Goal: Obtain resource: Obtain resource

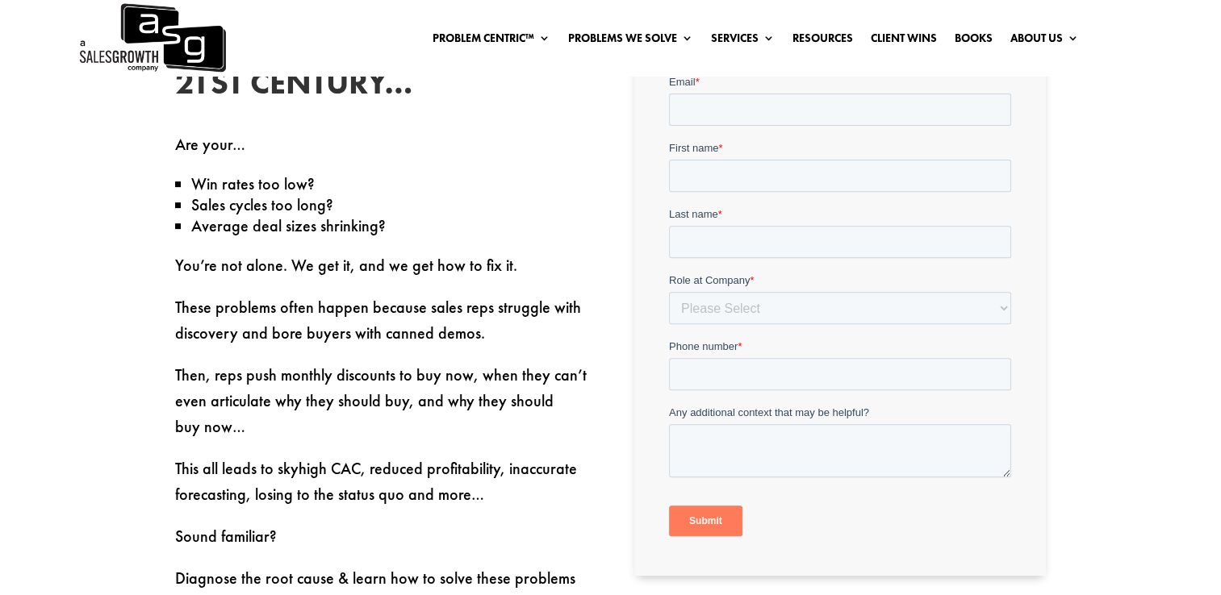
scroll to position [542, 0]
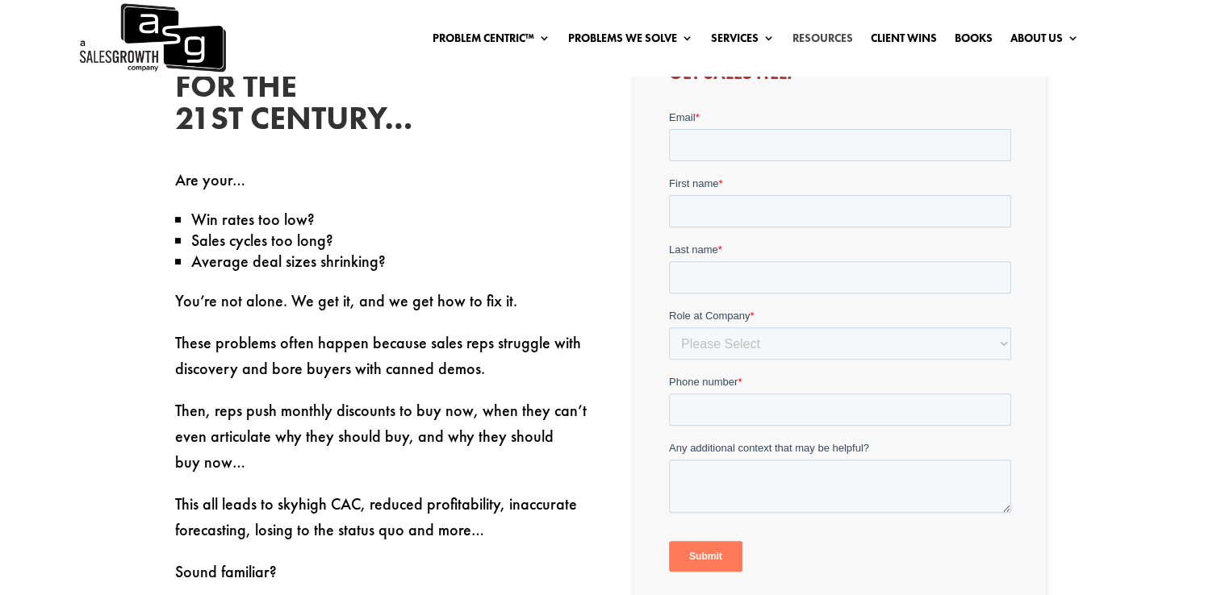
click at [829, 40] on link "Resources" at bounding box center [822, 41] width 61 height 18
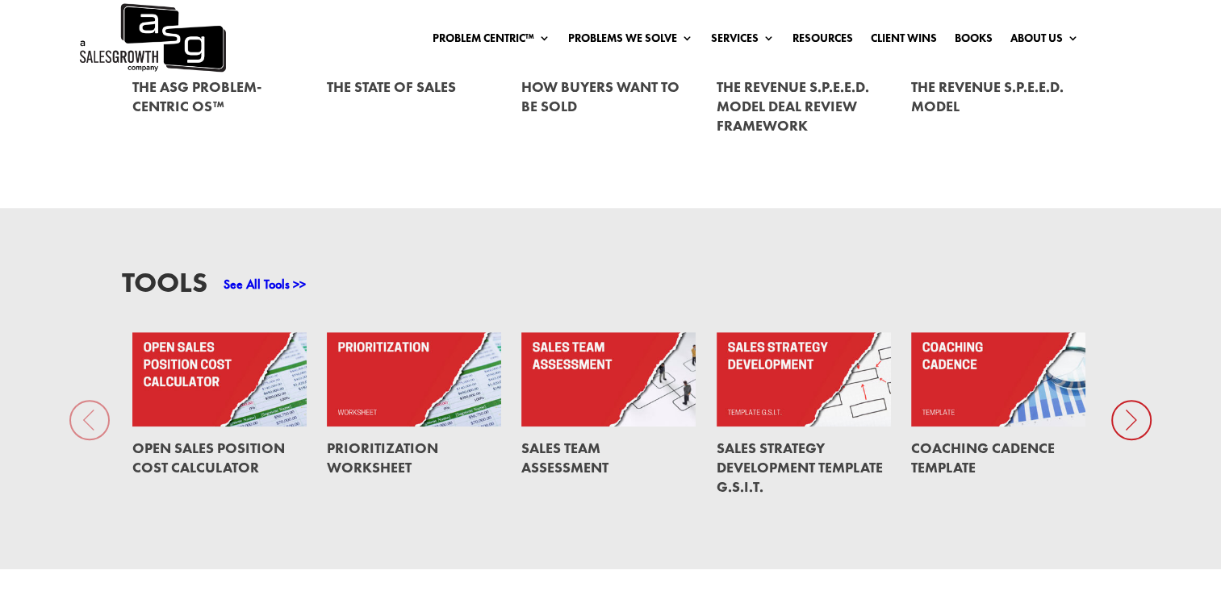
scroll to position [1049, 0]
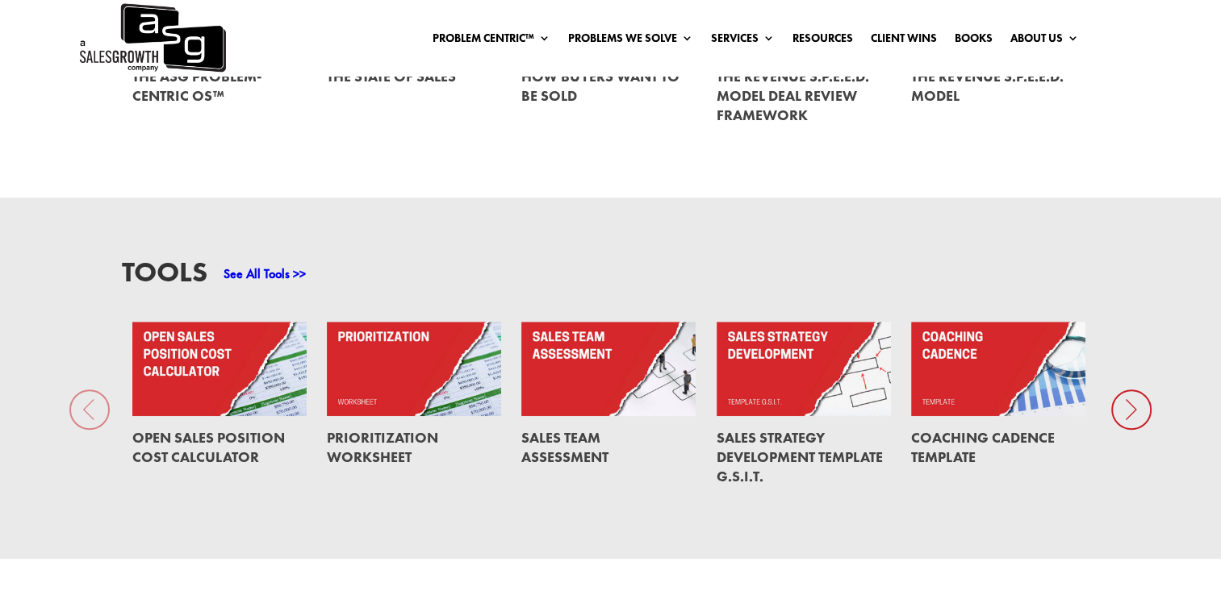
click at [366, 356] on link at bounding box center [414, 369] width 174 height 95
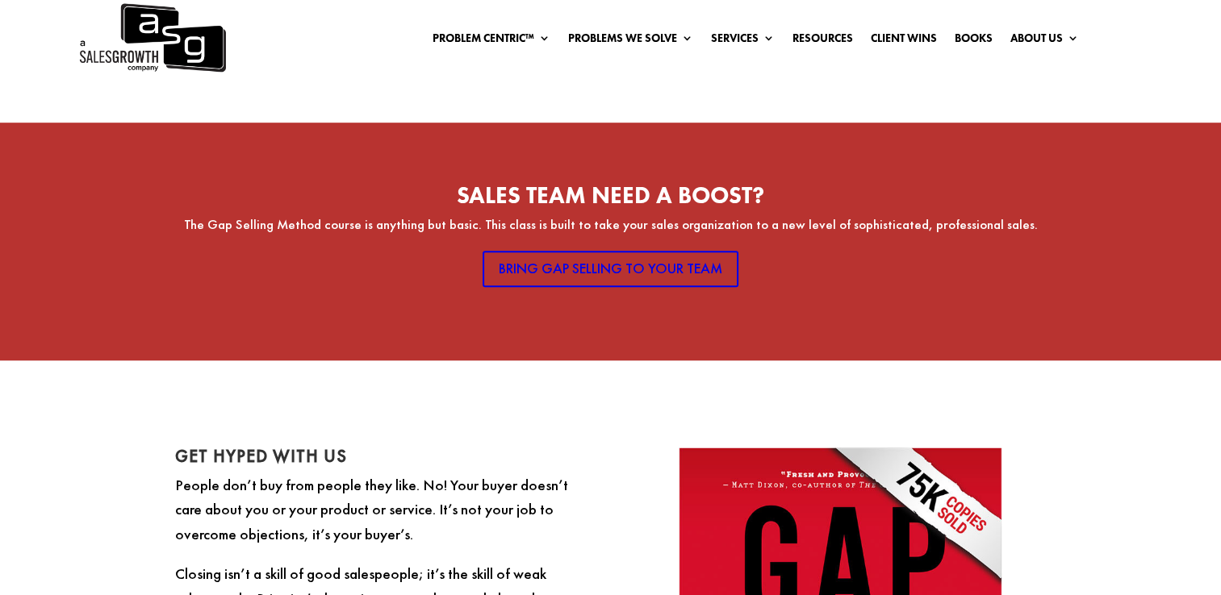
scroll to position [1049, 0]
